Goal: Information Seeking & Learning: Learn about a topic

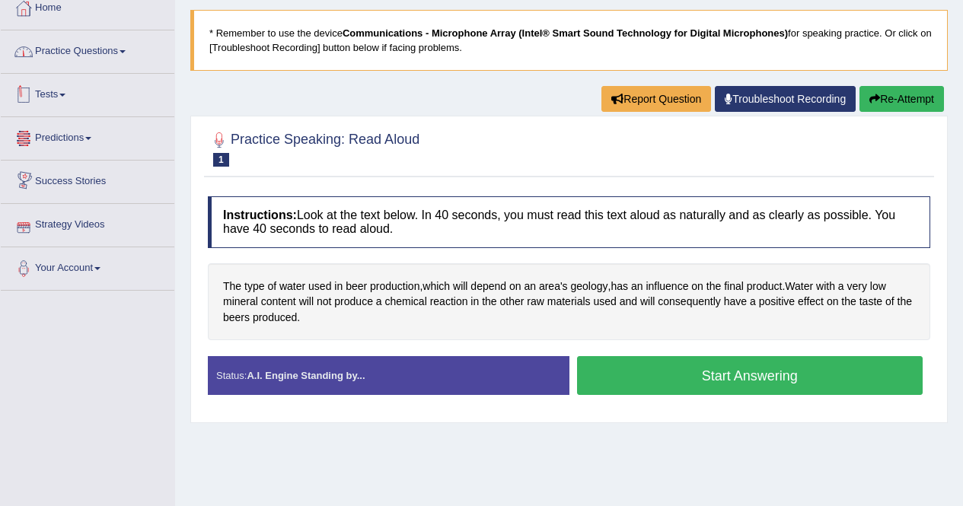
drag, startPoint x: 0, startPoint y: 0, endPoint x: 91, endPoint y: 55, distance: 105.9
click at [91, 55] on link "Practice Questions" at bounding box center [88, 49] width 174 height 38
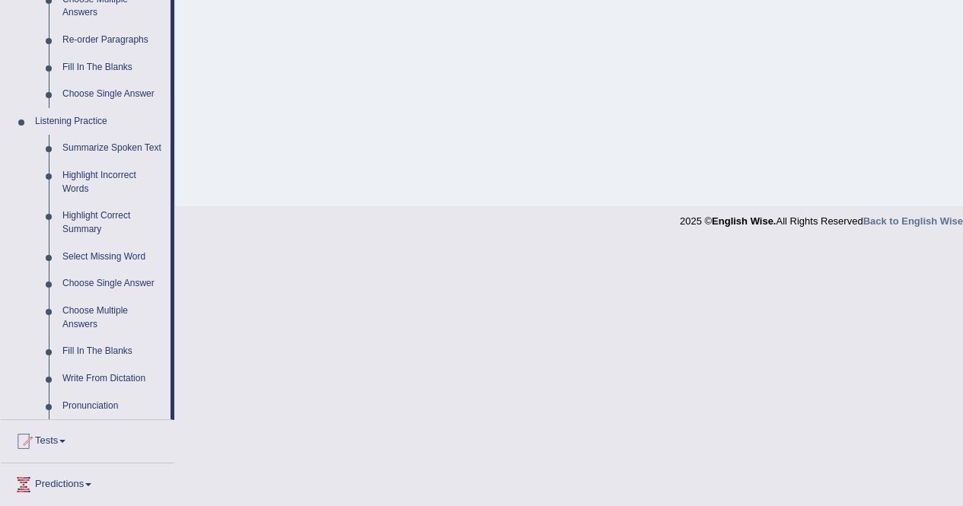
scroll to position [556, 0]
click at [97, 139] on link "Summarize Spoken Text" at bounding box center [113, 146] width 115 height 27
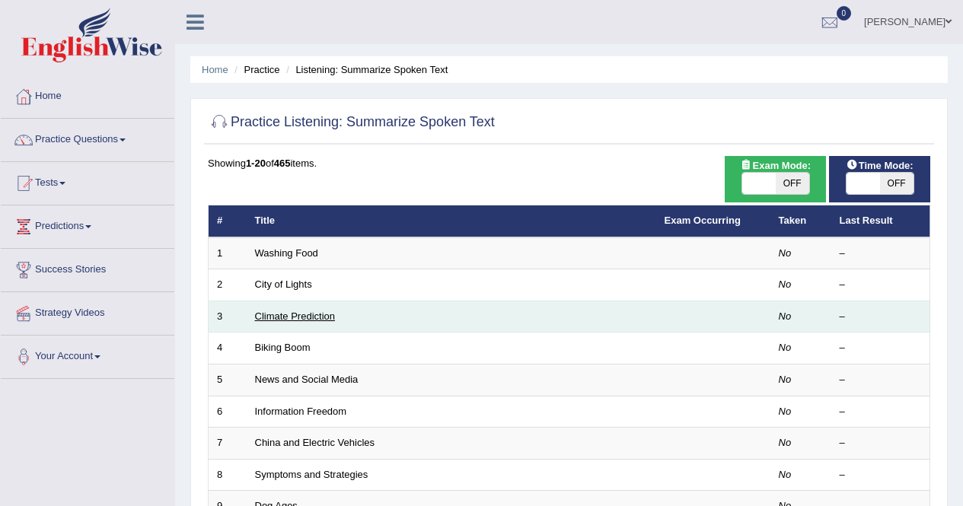
click at [277, 314] on link "Climate Prediction" at bounding box center [295, 316] width 81 height 11
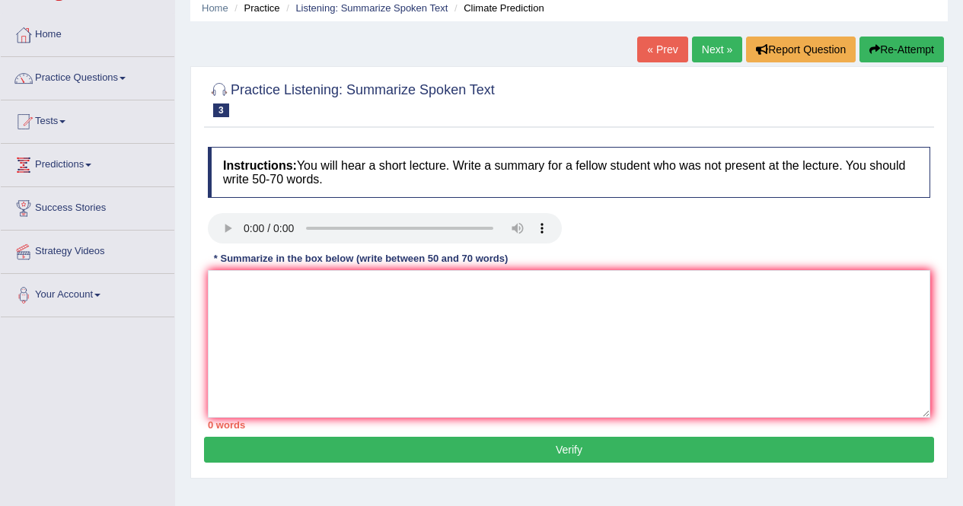
scroll to position [63, 0]
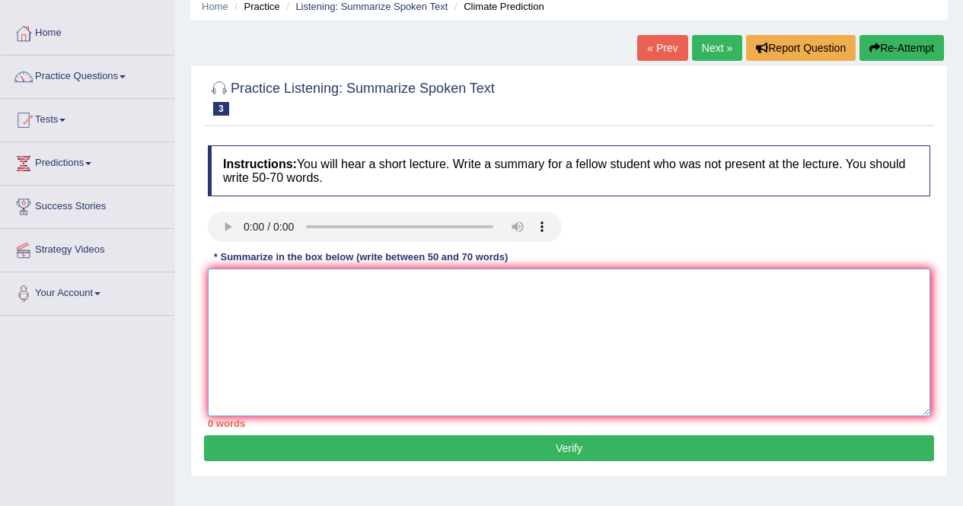
click at [310, 295] on textarea at bounding box center [569, 343] width 722 height 148
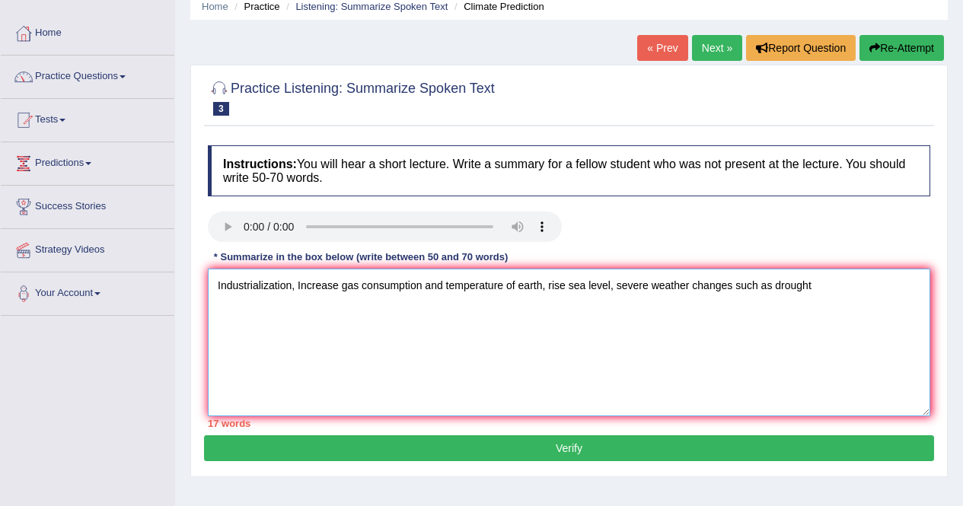
click at [817, 300] on textarea "Industrialization, Increase gas consumption and temperature of earth, rise sea …" at bounding box center [569, 343] width 722 height 148
click at [515, 288] on textarea "Industrialization, Increase gas consumption and temperature of earth, rise sea …" at bounding box center [569, 343] width 722 height 148
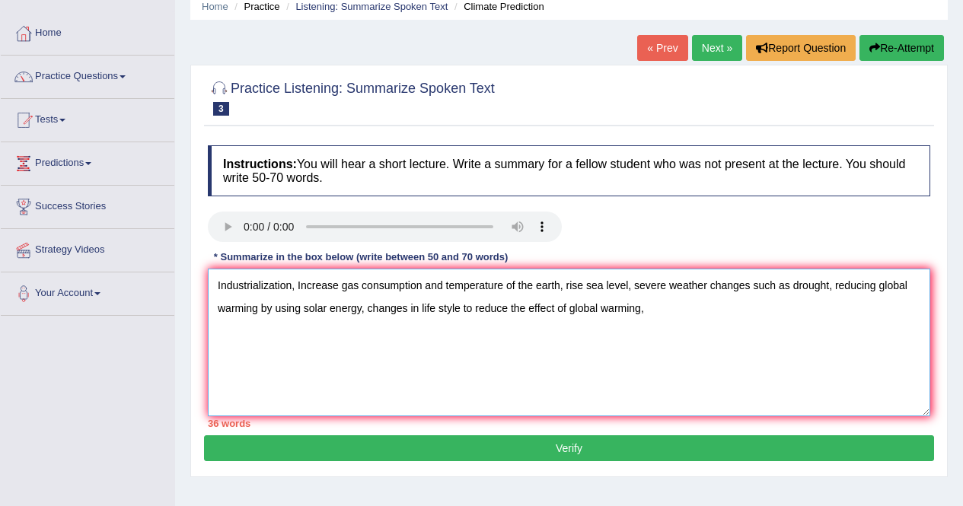
drag, startPoint x: 652, startPoint y: 310, endPoint x: 272, endPoint y: 287, distance: 380.5
click at [272, 287] on textarea "Industrialization, Increase gas consumption and temperature of the earth, rise …" at bounding box center [569, 343] width 722 height 148
drag, startPoint x: 215, startPoint y: 282, endPoint x: 643, endPoint y: 329, distance: 430.2
click at [643, 329] on textarea "Industrialization, Increase gas consumption and temperature of the earth, rise …" at bounding box center [569, 343] width 722 height 148
click at [661, 322] on textarea "Industrialization, Increase gas consumption and temperature of the earth, rise …" at bounding box center [569, 343] width 722 height 148
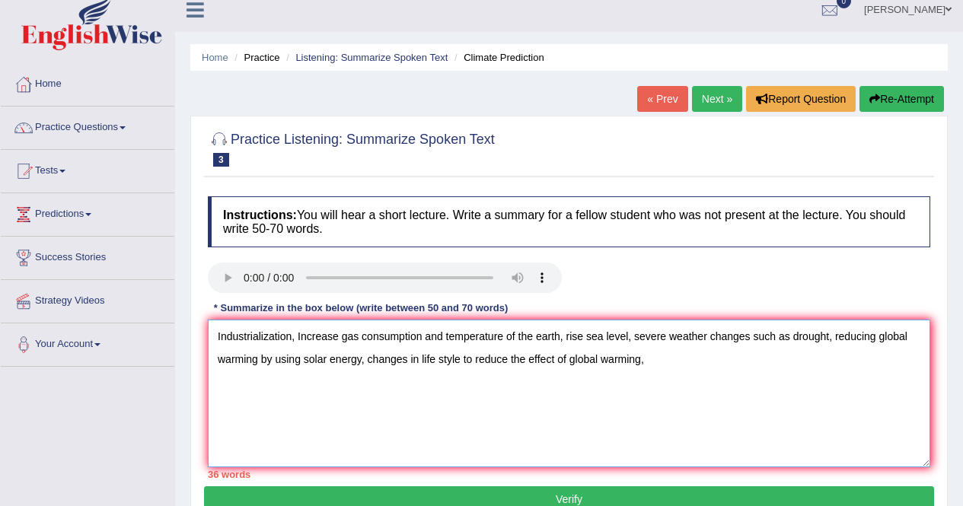
scroll to position [0, 0]
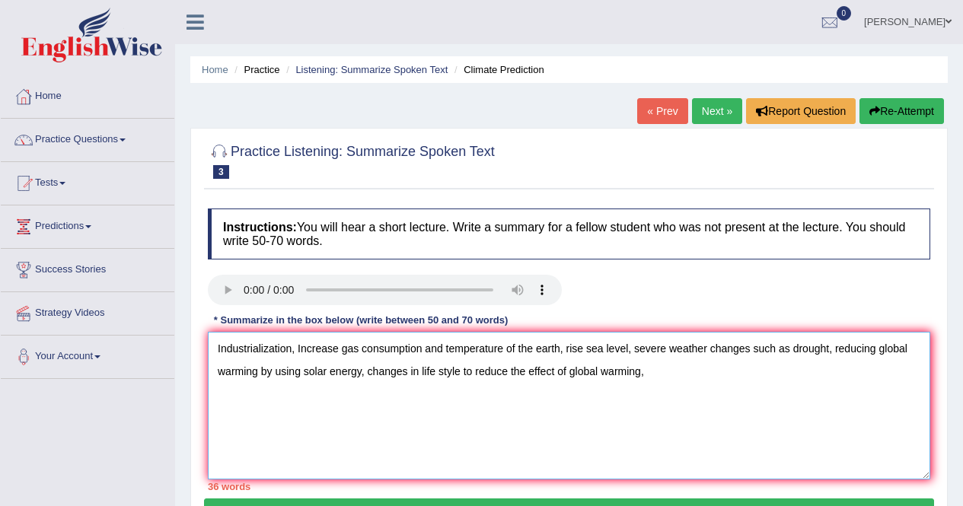
click at [643, 372] on textarea "Industrialization, Increase gas consumption and temperature of the earth, rise …" at bounding box center [569, 406] width 722 height 148
click at [648, 371] on textarea "Industrialization, Increase gas consumption and temperature of the earth, rise …" at bounding box center [569, 406] width 722 height 148
type textarea "Industrialization, Increase gas consumption and temperature of the earth, rise …"
